Goal: Task Accomplishment & Management: Manage account settings

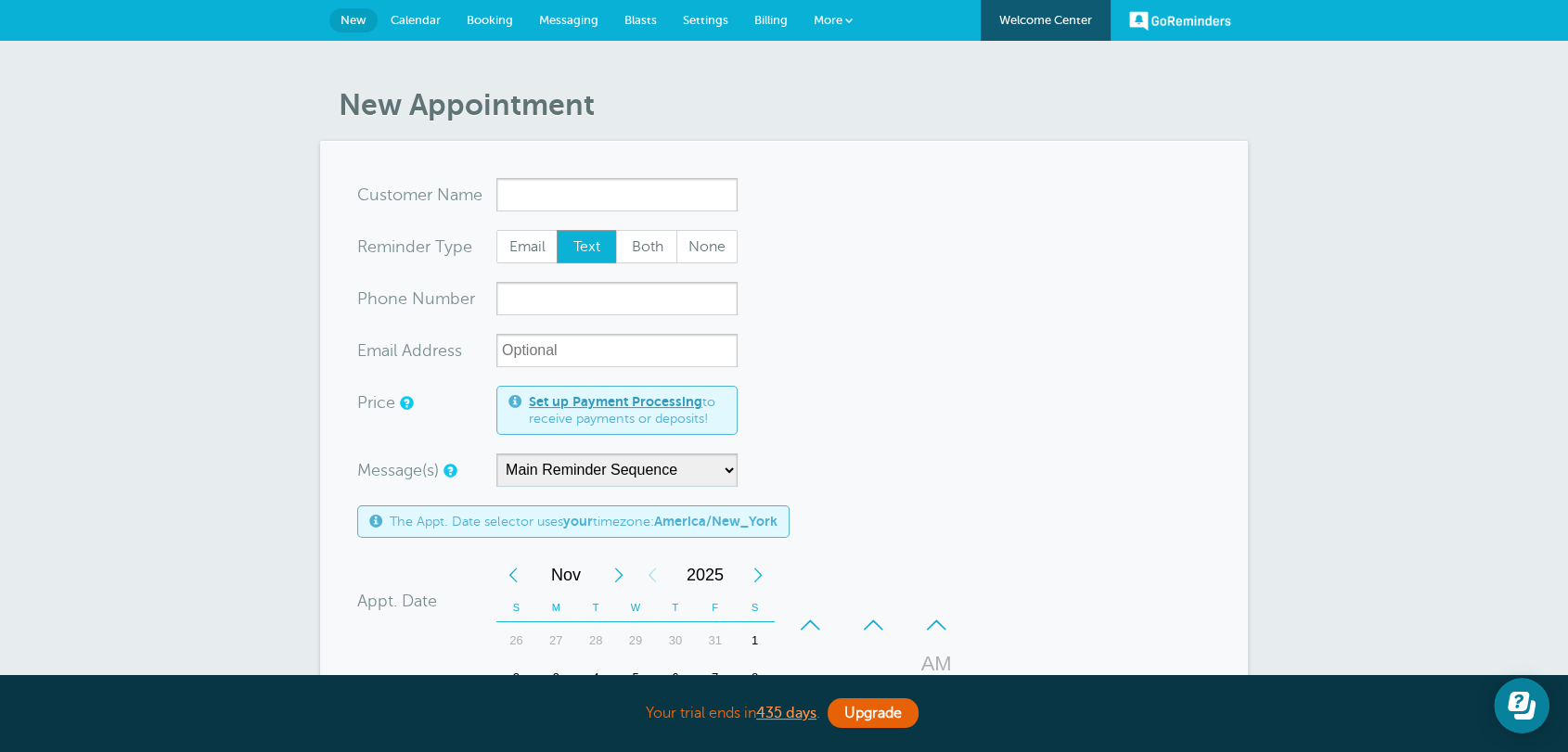
click at [768, 11] on link "Billing" at bounding box center [771, 20] width 59 height 40
click at [764, 25] on span "Billing" at bounding box center [771, 20] width 33 height 14
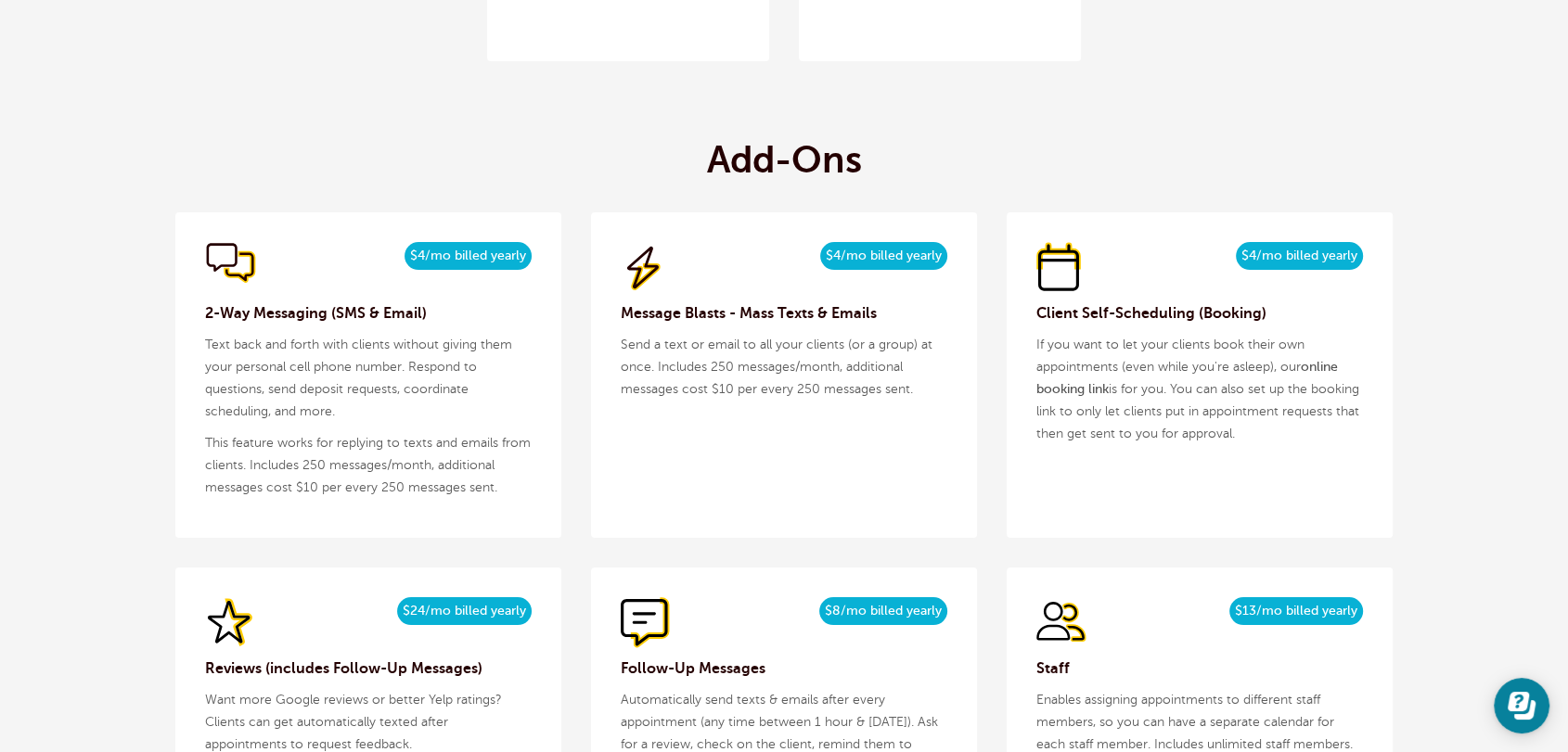
scroll to position [1922, 0]
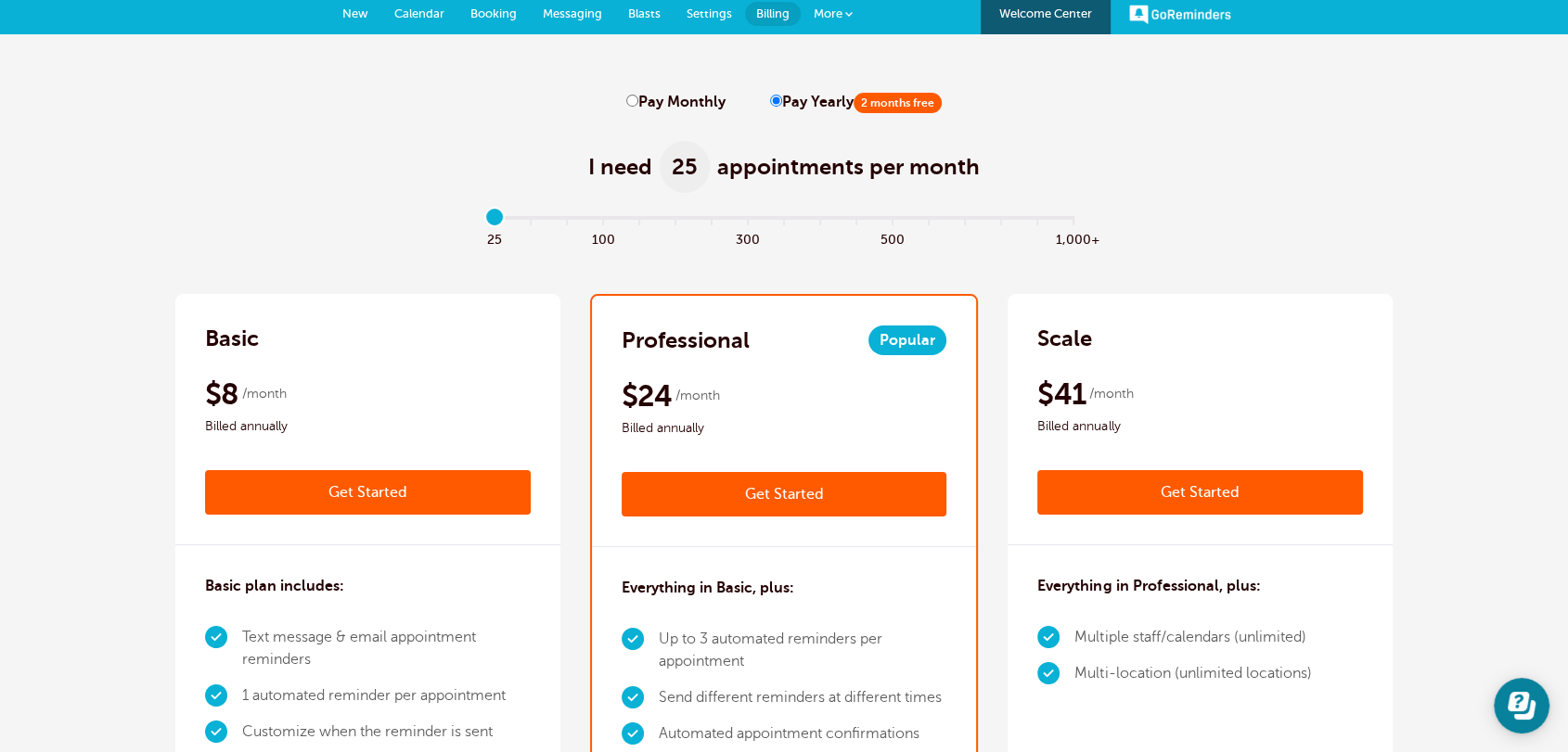
scroll to position [0, 0]
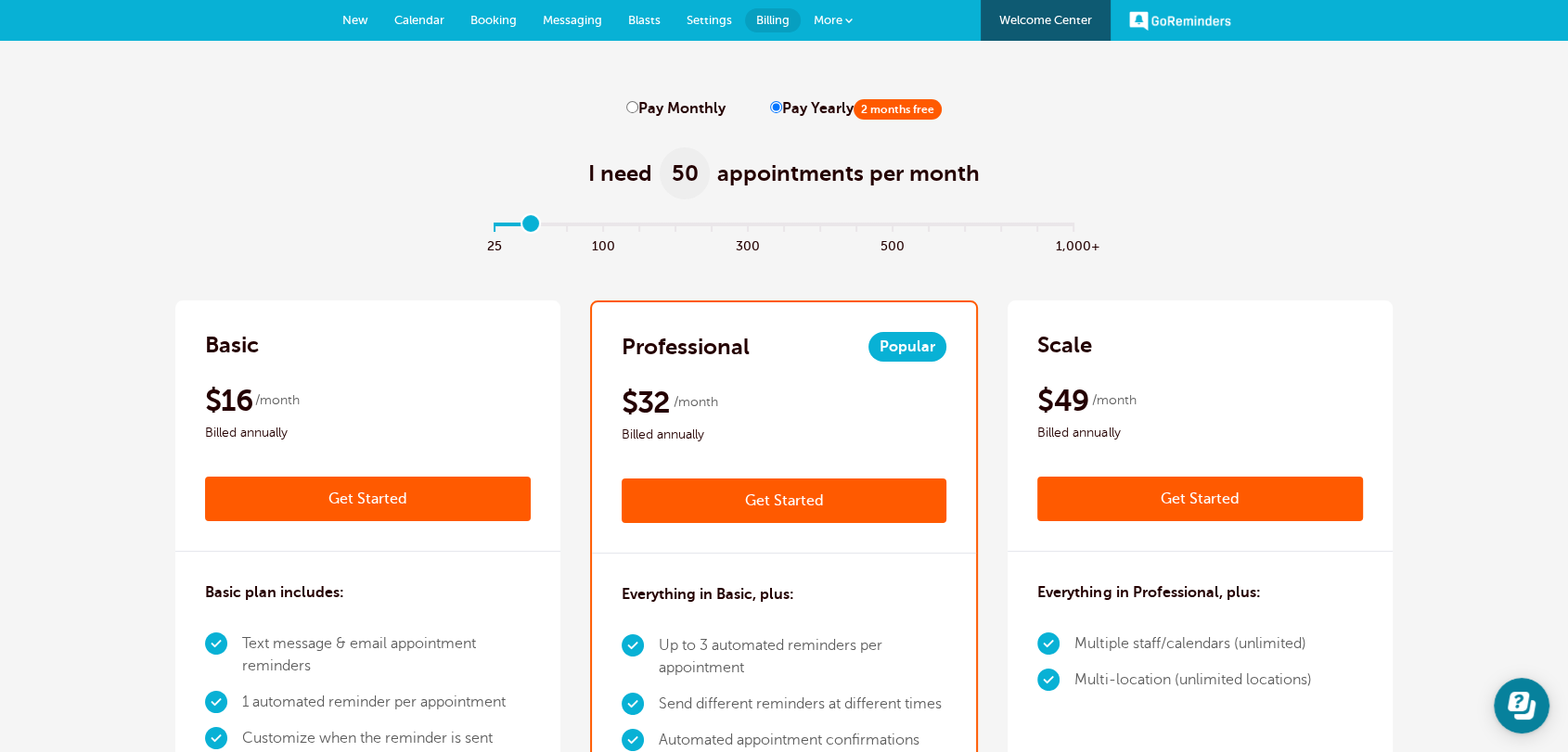
type input "0"
drag, startPoint x: 497, startPoint y: 221, endPoint x: 484, endPoint y: 222, distance: 13.0
click at [485, 226] on input "range" at bounding box center [785, 228] width 601 height 4
click at [354, 19] on span "New" at bounding box center [356, 20] width 26 height 14
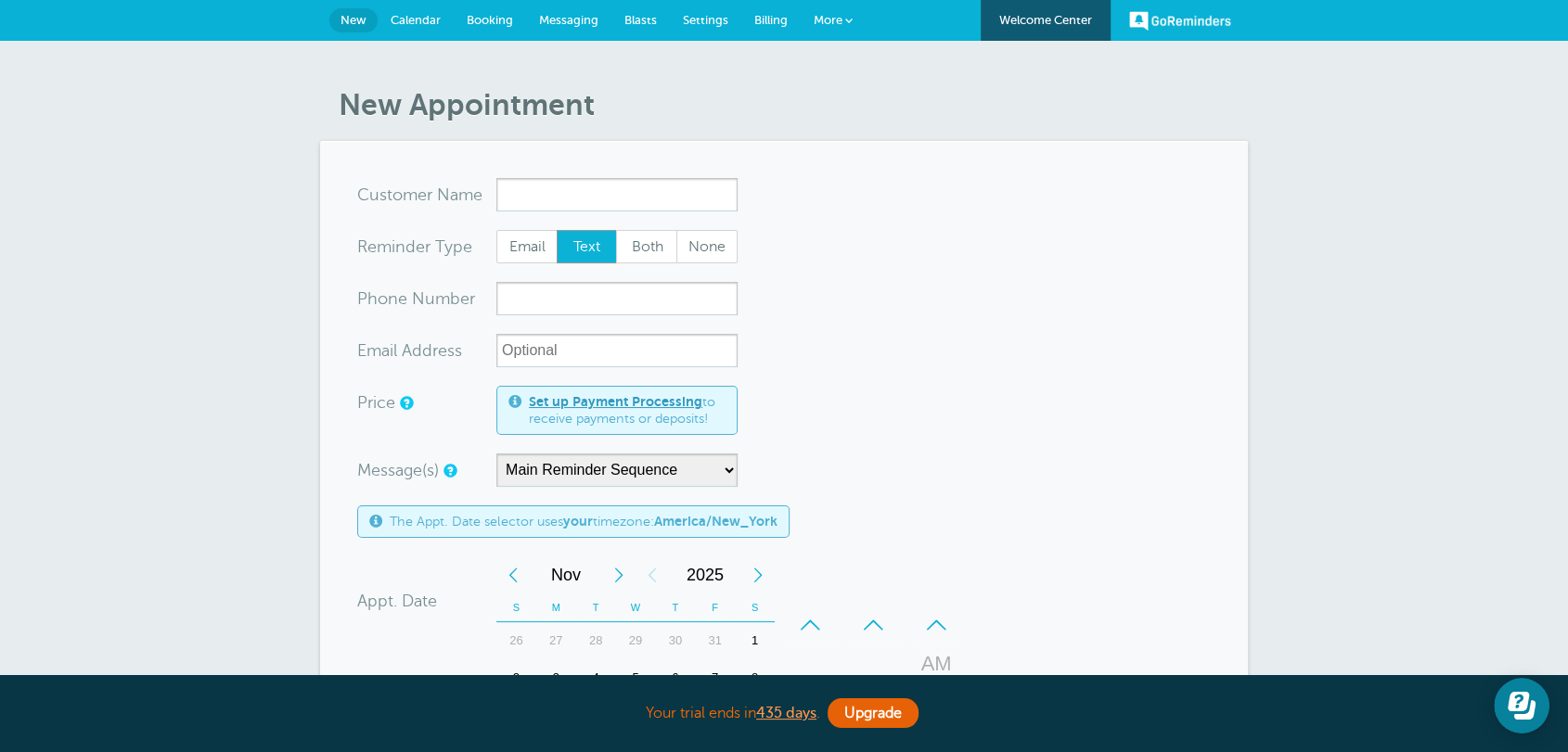
click at [764, 10] on link "Billing" at bounding box center [771, 20] width 59 height 40
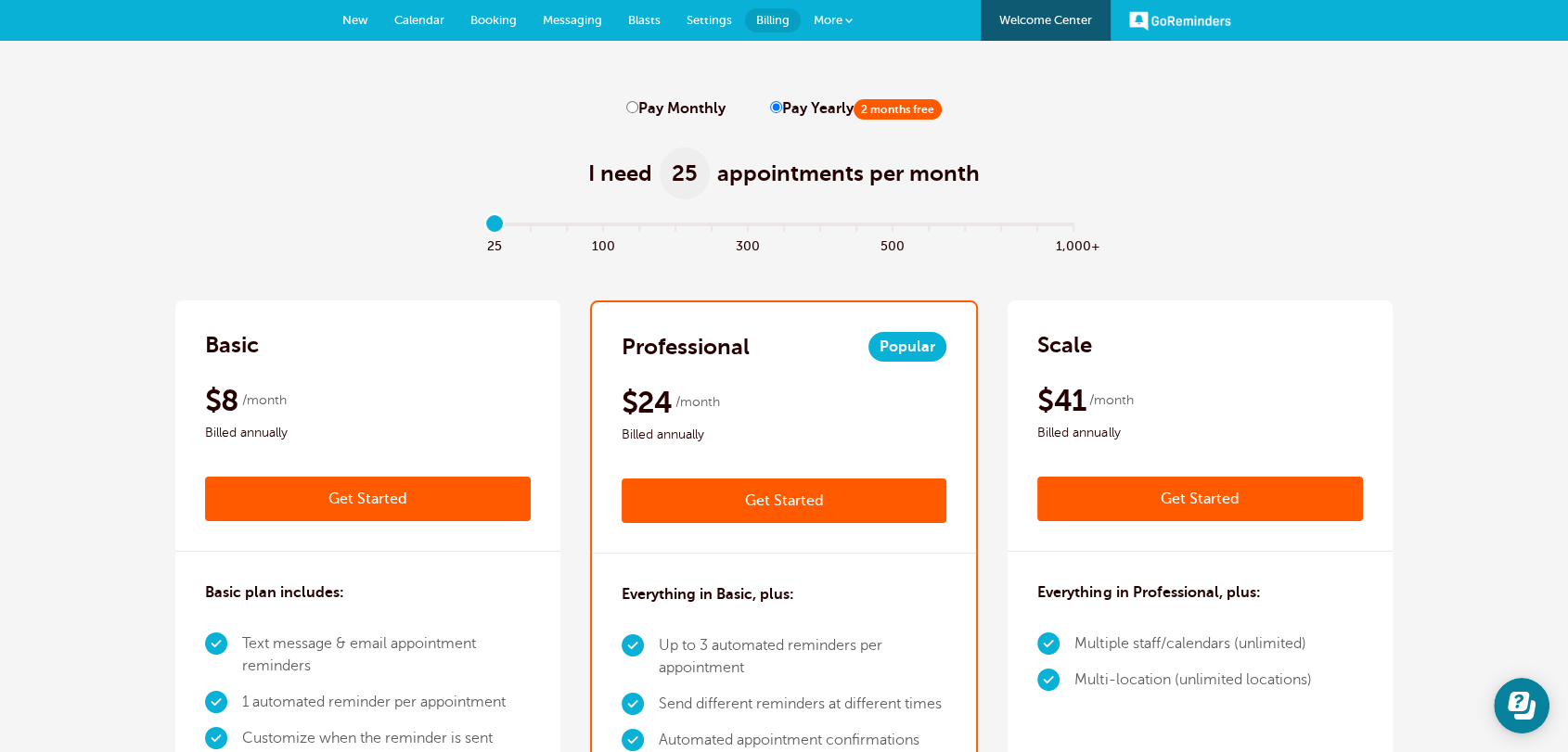
click at [851, 18] on span at bounding box center [849, 21] width 8 height 8
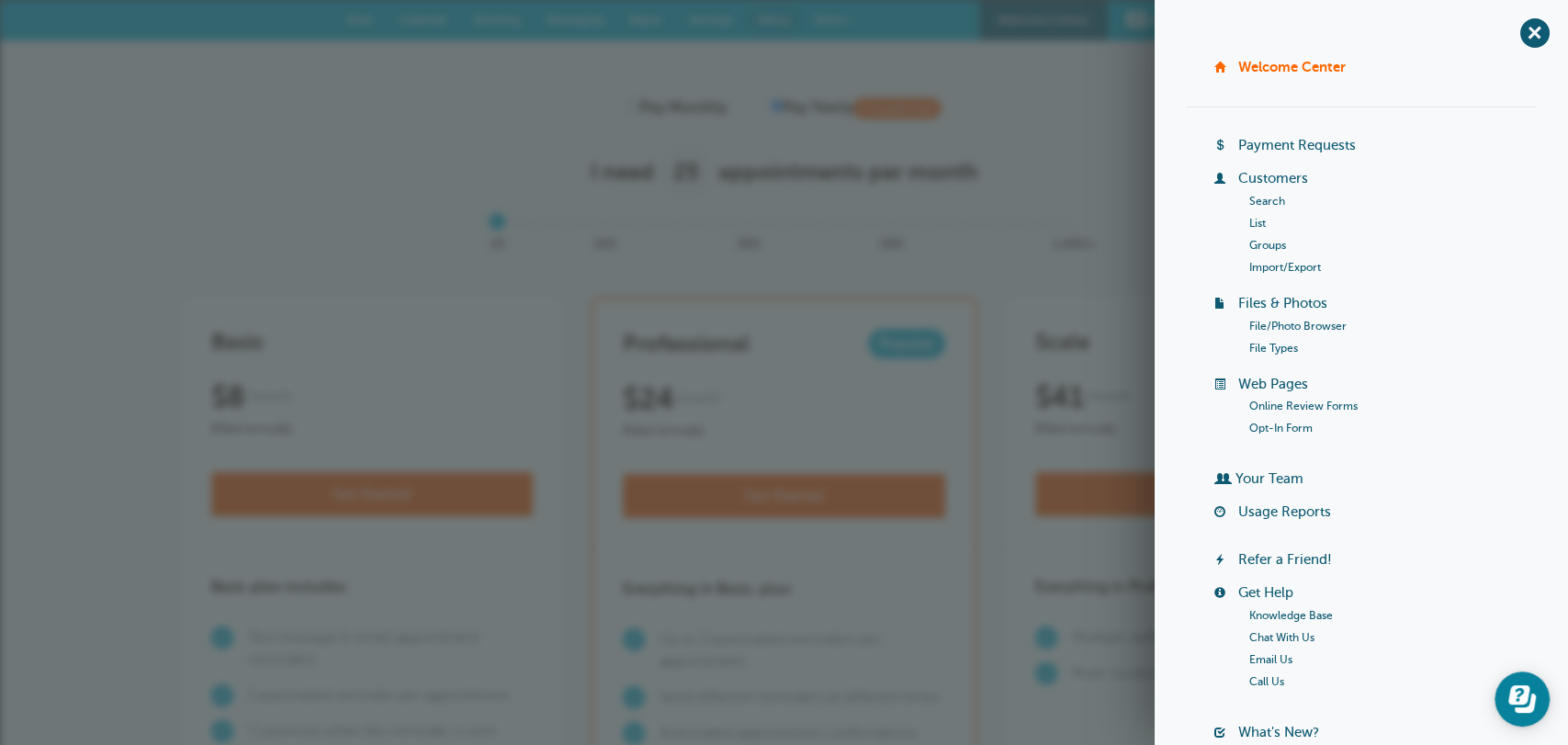
click at [1274, 246] on link "Groups" at bounding box center [1268, 245] width 37 height 13
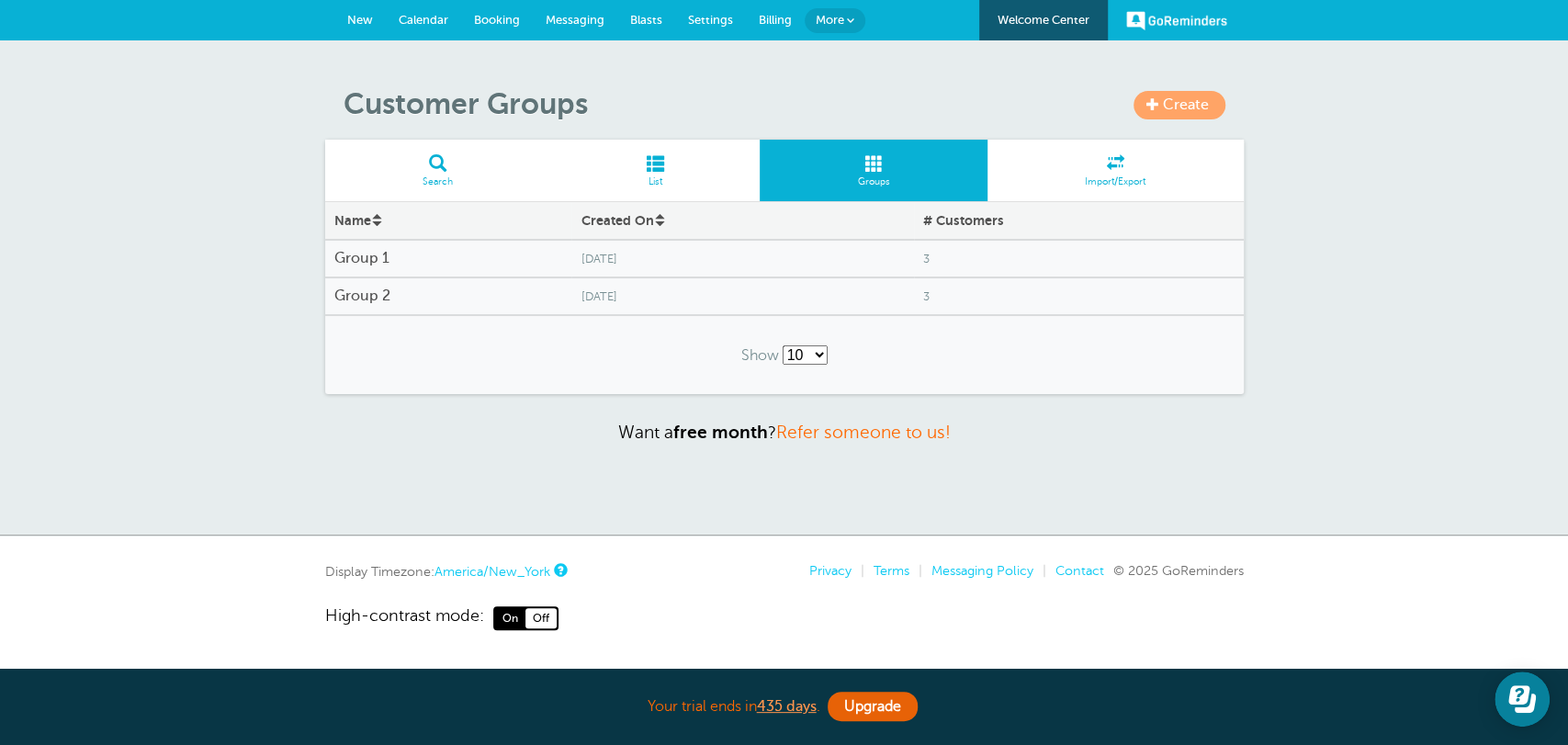
click at [762, 23] on span "Billing" at bounding box center [775, 20] width 33 height 14
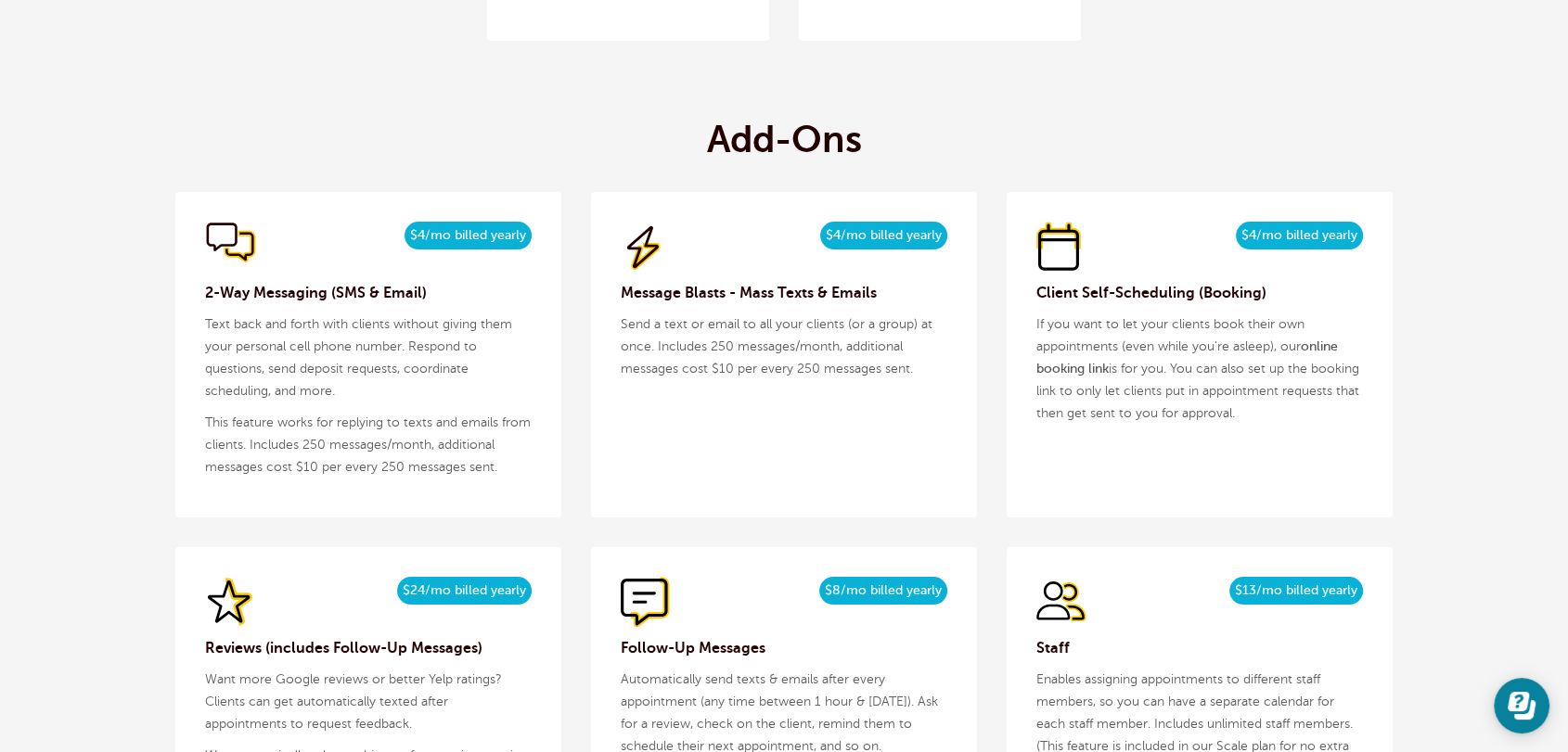
scroll to position [2163, 0]
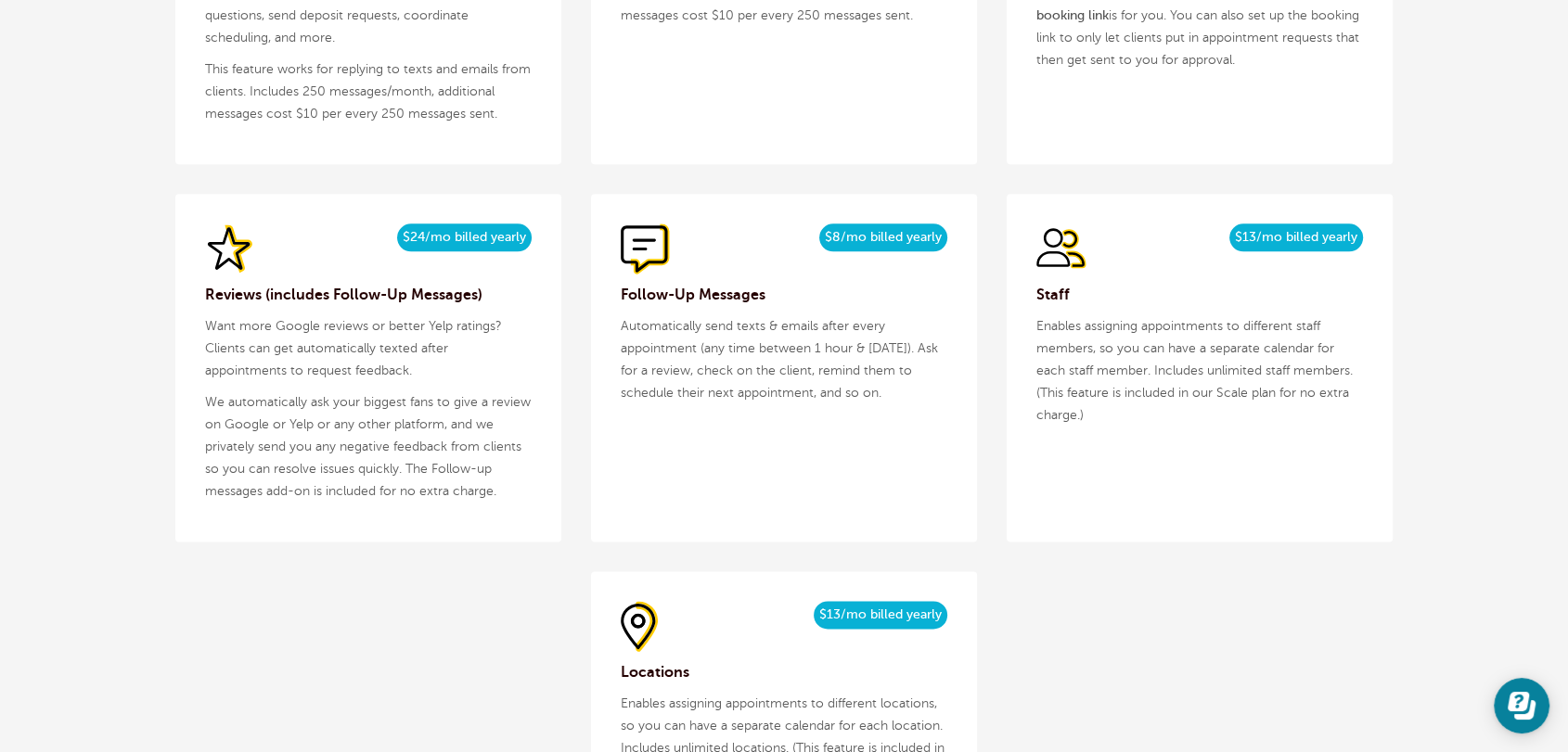
click at [361, 675] on div "$5/month $4/mo billed yearly 2-Way Messaging (SMS & Email) Text back and forth …" at bounding box center [784, 330] width 1217 height 982
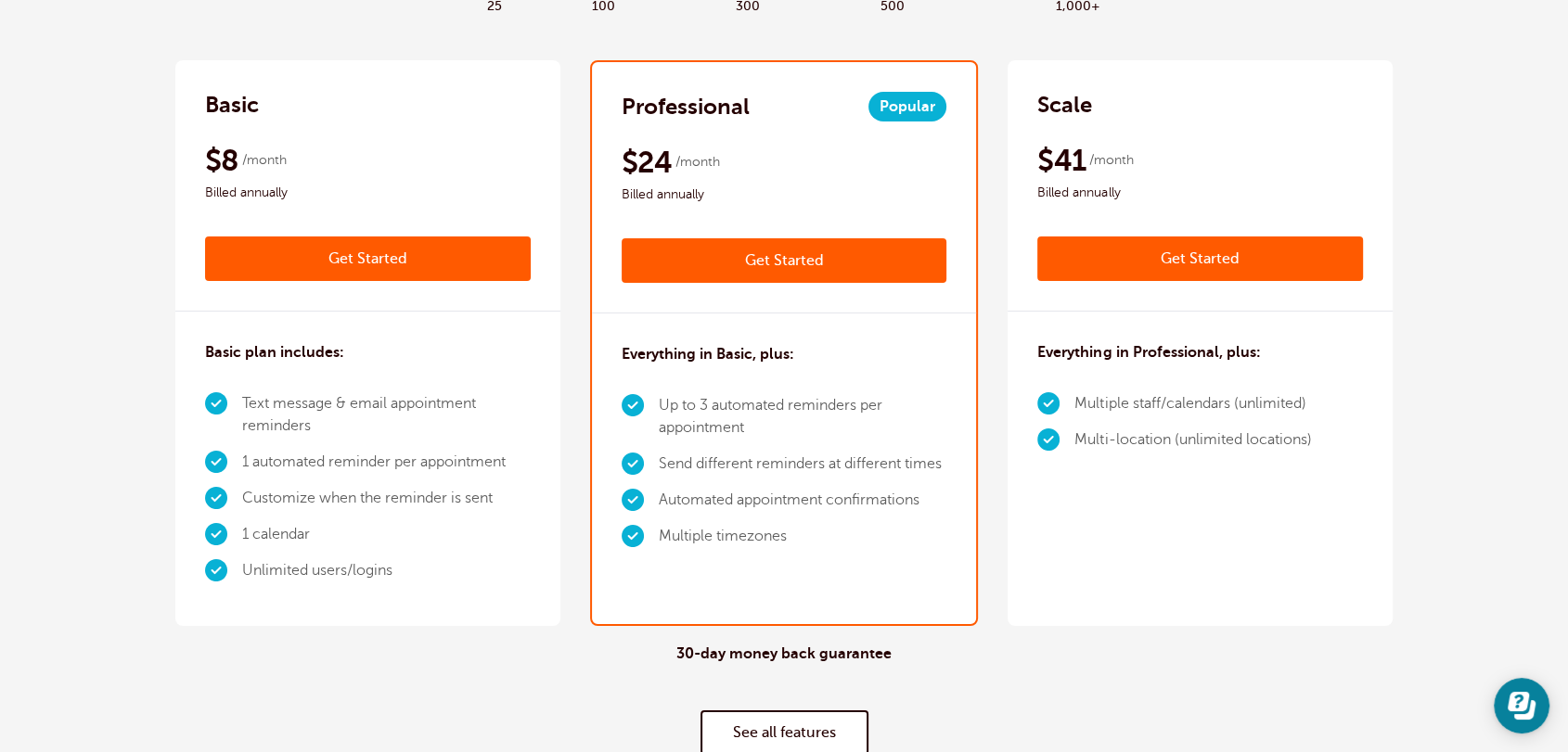
scroll to position [0, 0]
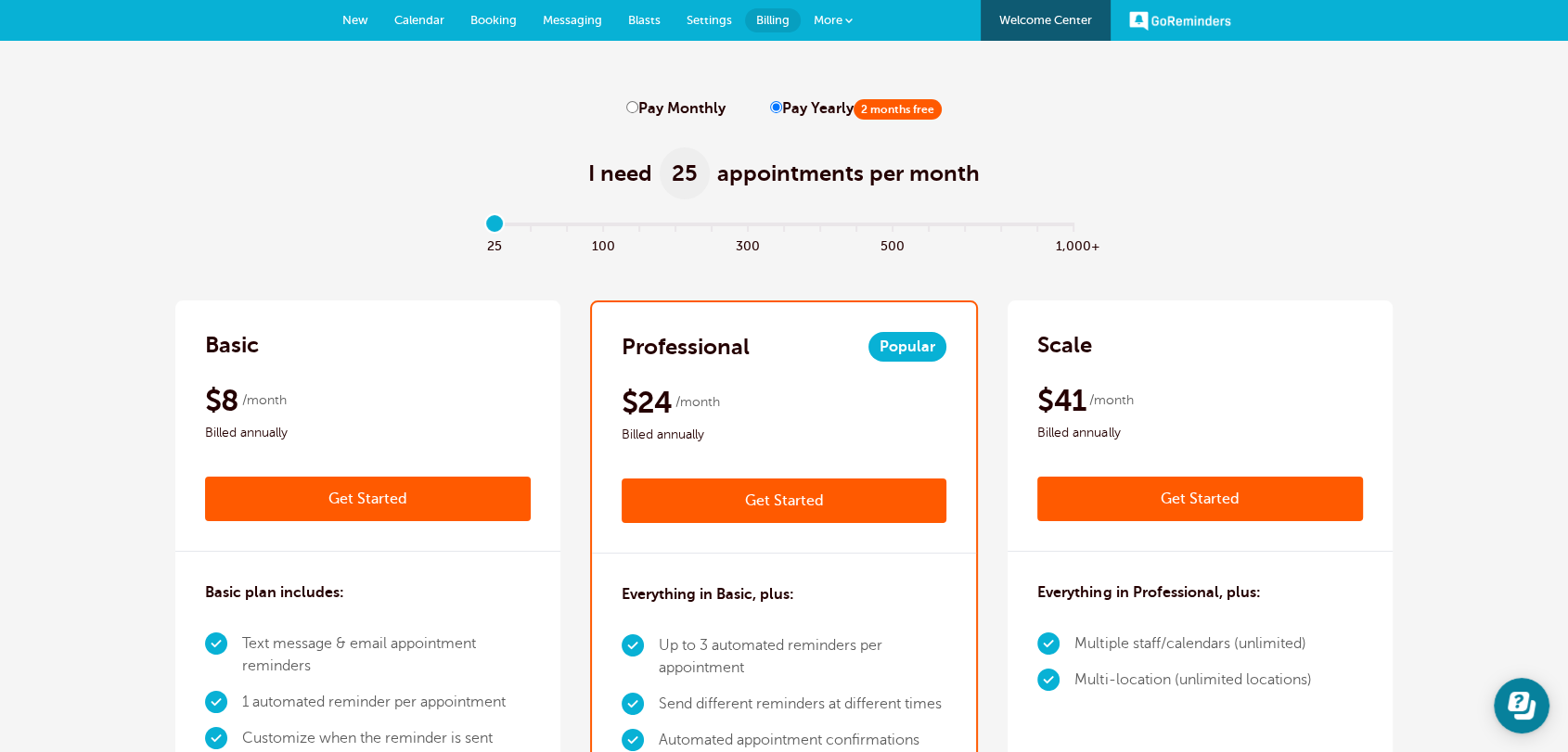
click at [720, 13] on span "Settings" at bounding box center [709, 20] width 45 height 14
